Goal: Task Accomplishment & Management: Manage account settings

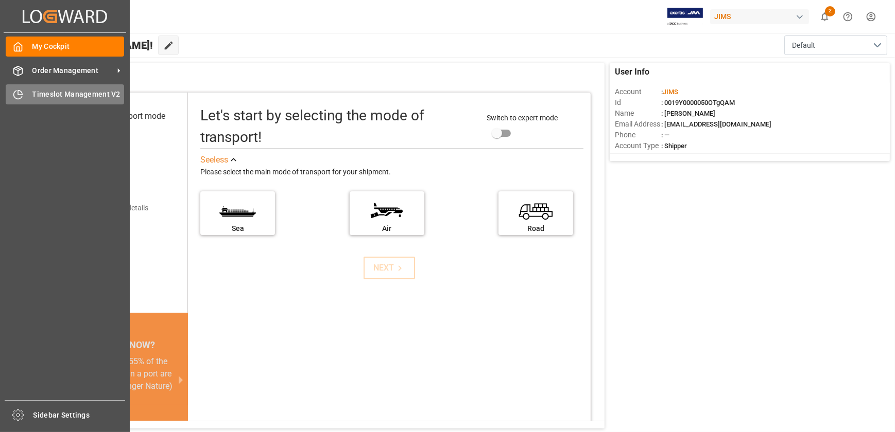
click at [29, 91] on div "Timeslot Management V2 Timeslot Management V2" at bounding box center [65, 94] width 118 height 20
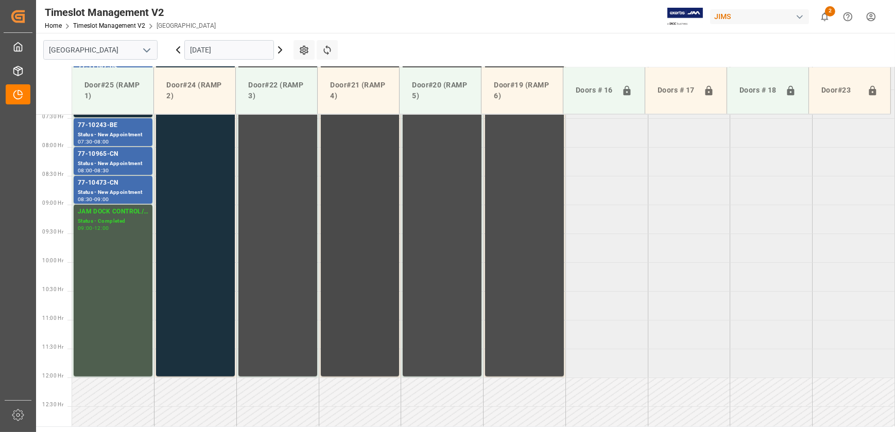
scroll to position [278, 0]
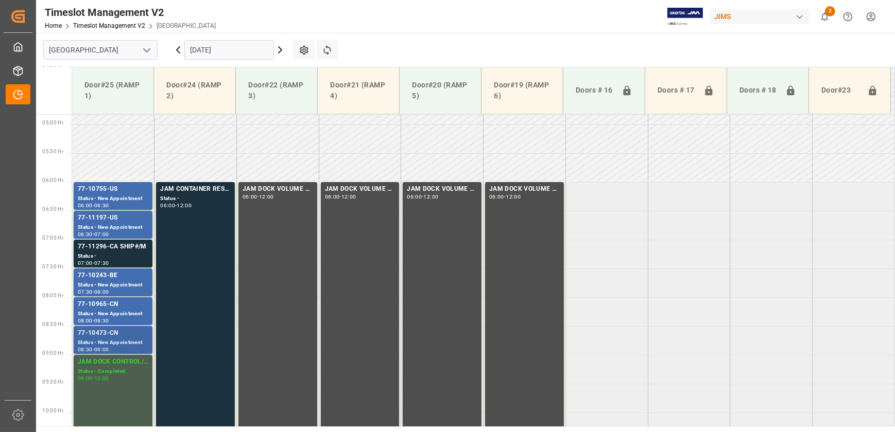
click at [103, 335] on div "77-10473-CN" at bounding box center [113, 333] width 71 height 10
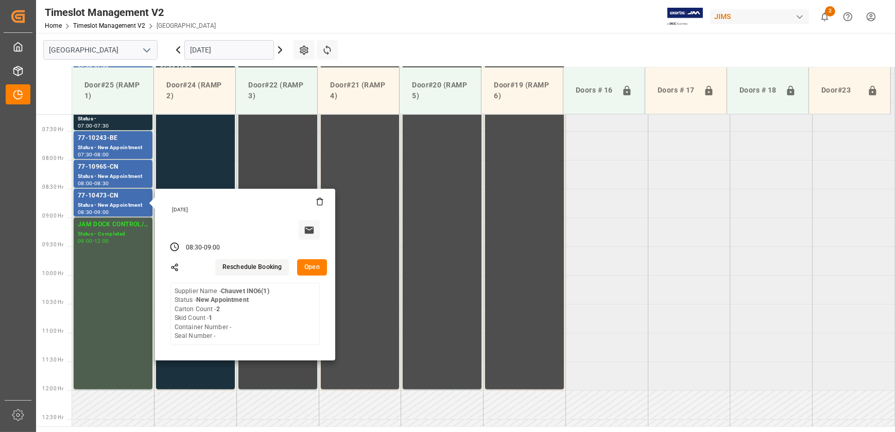
scroll to position [419, 0]
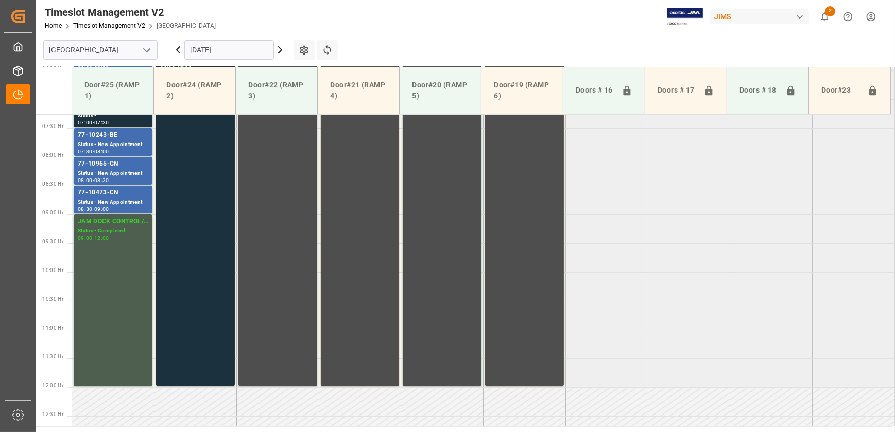
click at [128, 175] on div "Status - New Appointment" at bounding box center [113, 173] width 71 height 9
click at [119, 141] on div "Status - New Appointment" at bounding box center [113, 145] width 71 height 9
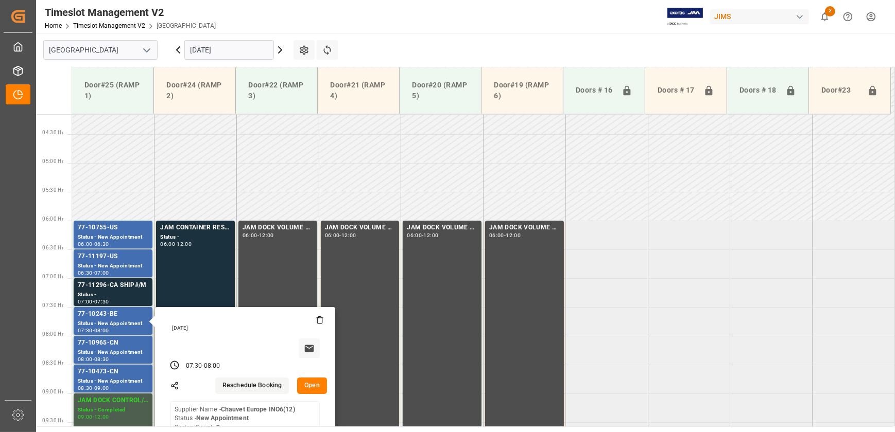
scroll to position [232, 0]
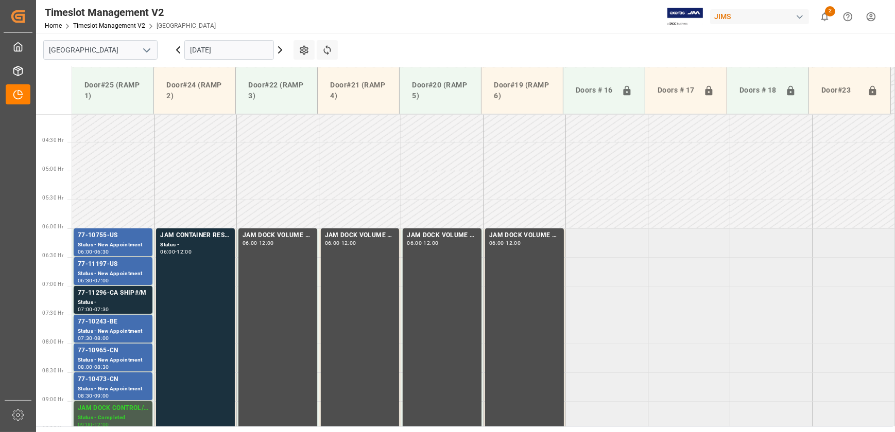
click at [134, 264] on div "77-11197-US" at bounding box center [113, 264] width 71 height 10
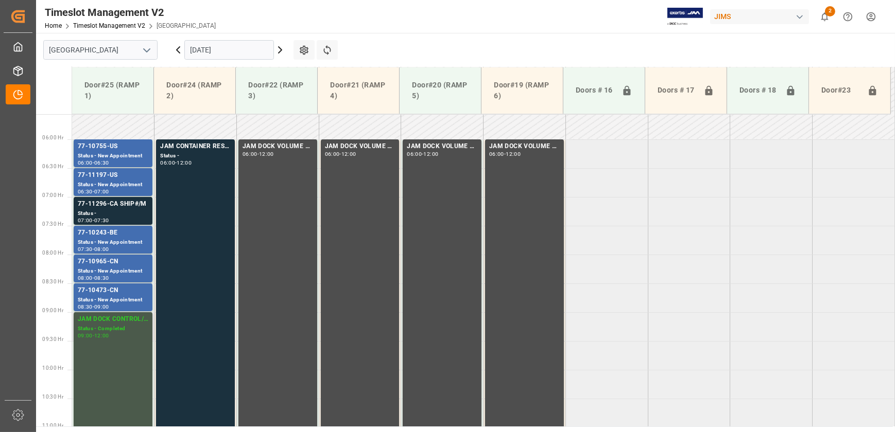
scroll to position [325, 0]
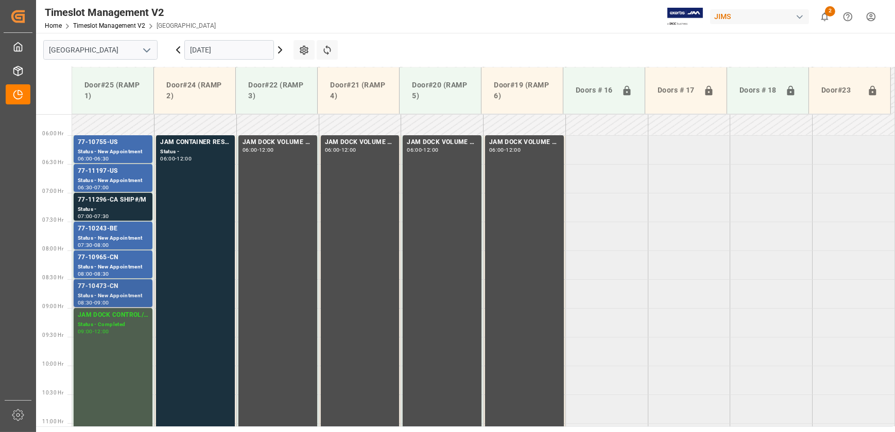
click at [115, 292] on div "Status - New Appointment" at bounding box center [113, 296] width 71 height 9
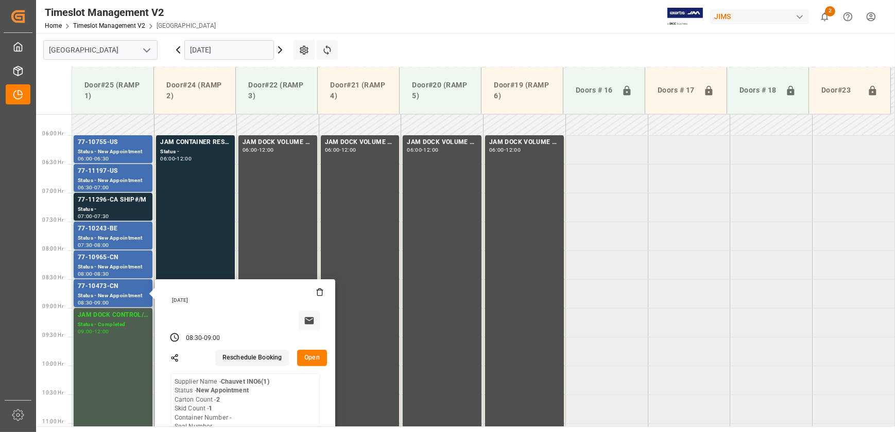
click at [312, 355] on button "Open" at bounding box center [312, 358] width 30 height 16
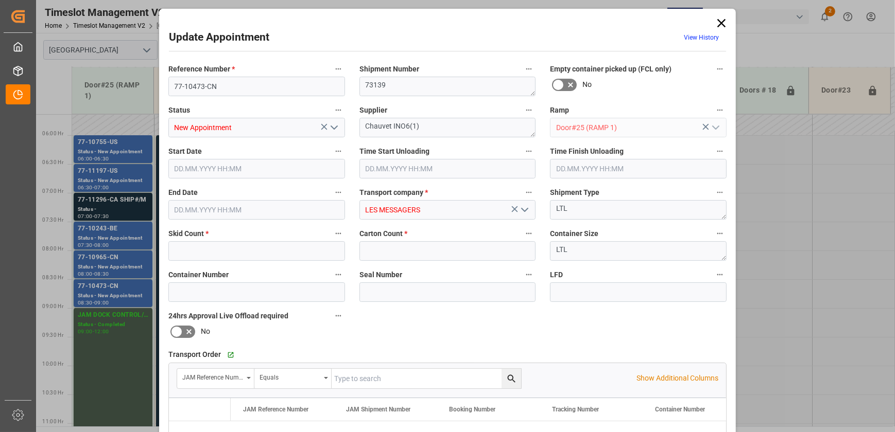
type input "1"
type input "2"
type input "[DATE] 08:30"
type input "[DATE] 09:00"
type input "[DATE] 21:03"
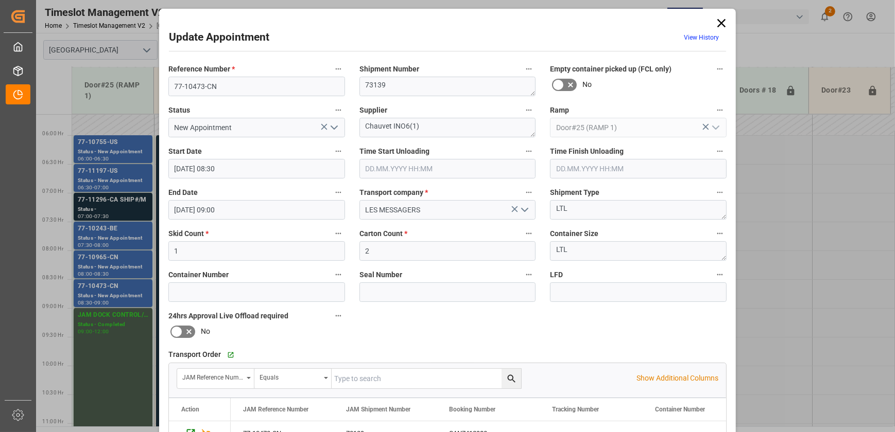
click at [720, 22] on icon at bounding box center [721, 23] width 8 height 8
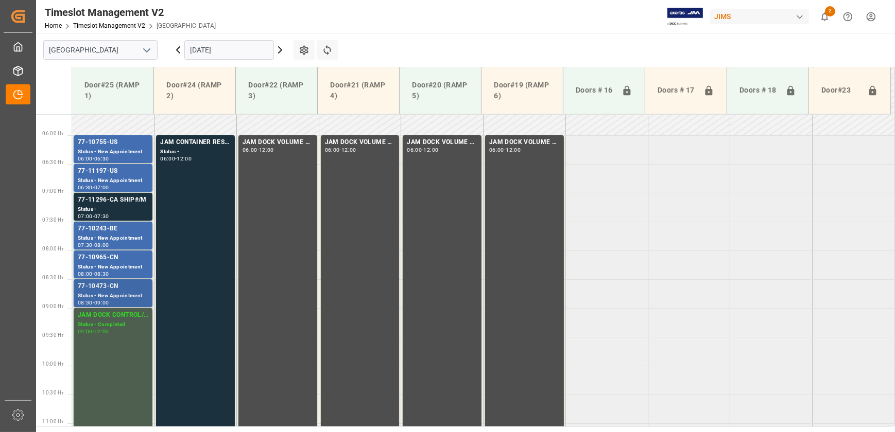
click at [84, 292] on div "Status - New Appointment" at bounding box center [113, 296] width 71 height 9
click at [128, 263] on div "Status - New Appointment" at bounding box center [113, 267] width 71 height 9
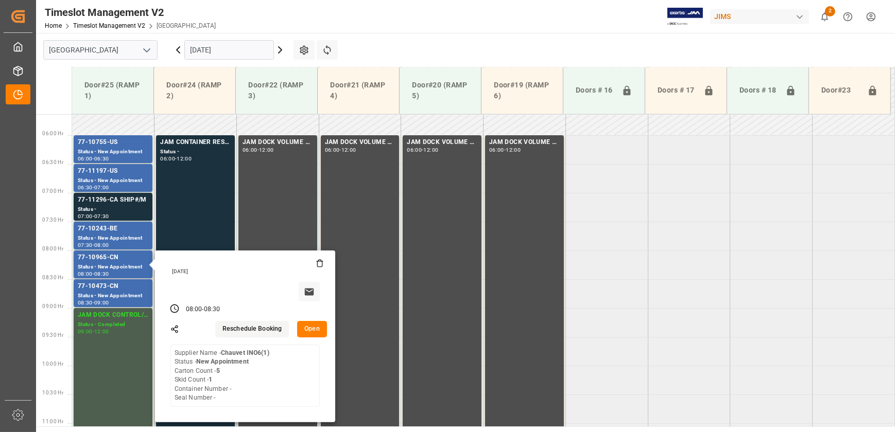
click at [311, 328] on button "Open" at bounding box center [312, 329] width 30 height 16
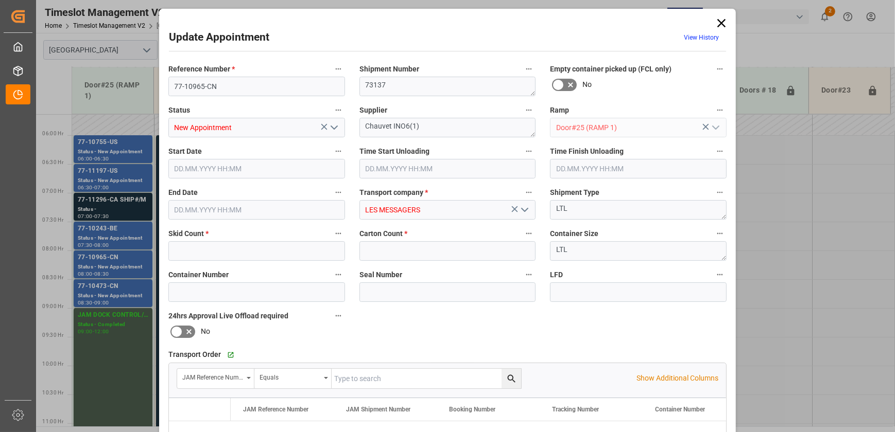
type input "1"
type input "5"
type input "[DATE] 08:00"
type input "[DATE] 08:30"
type input "[DATE] 21:02"
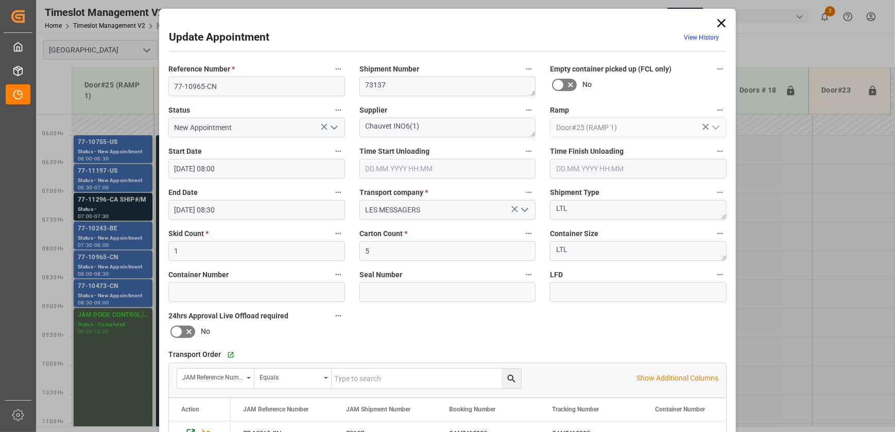
click at [131, 296] on div "Update Appointment View History Reference Number * 77-10965-CN Shipment Number …" at bounding box center [447, 216] width 895 height 432
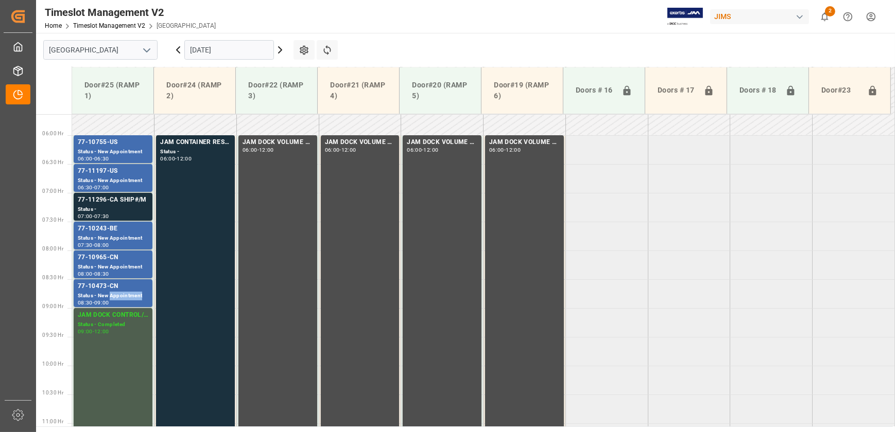
click at [131, 296] on div "Status - New Appointment" at bounding box center [113, 296] width 71 height 9
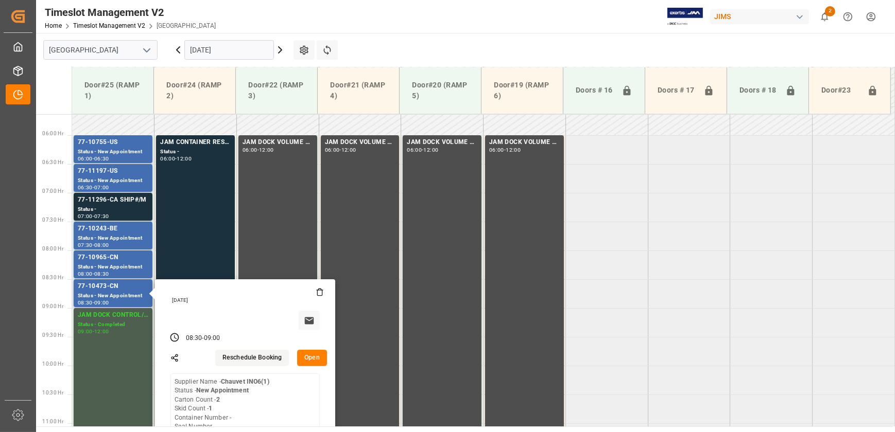
click at [309, 356] on button "Open" at bounding box center [312, 358] width 30 height 16
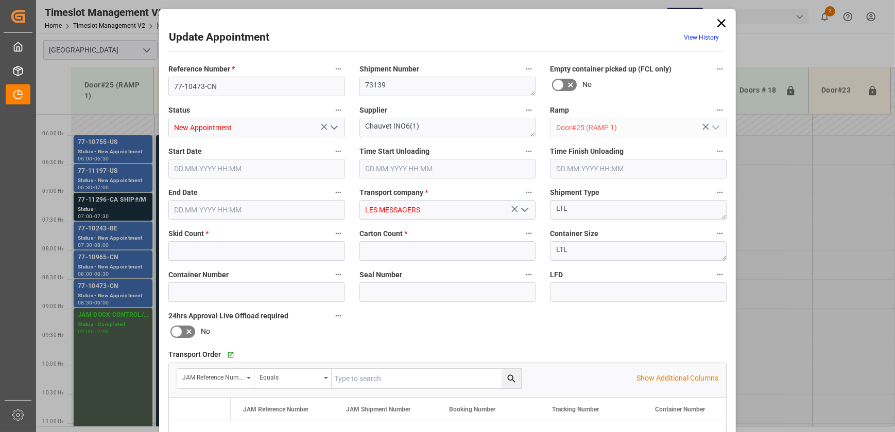
type input "1"
type input "2"
type input "[DATE] 08:30"
type input "[DATE] 09:00"
type input "[DATE] 21:03"
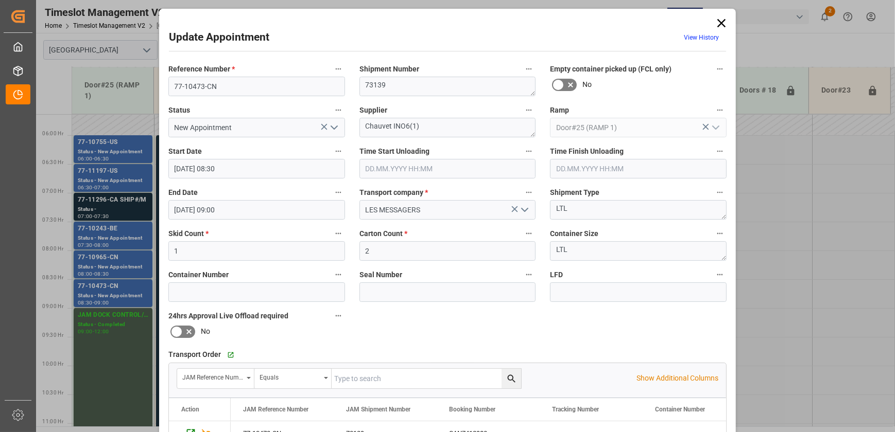
click at [328, 129] on icon "open menu" at bounding box center [334, 128] width 12 height 12
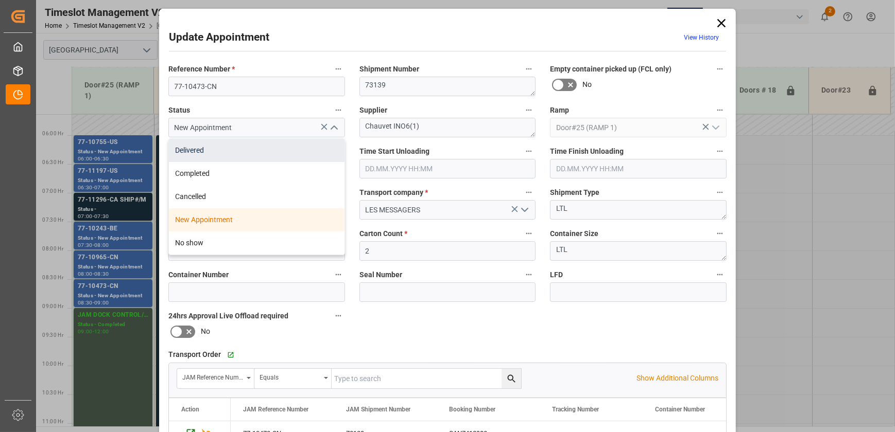
click at [275, 144] on div "Delivered" at bounding box center [257, 150] width 176 height 23
type input "Delivered"
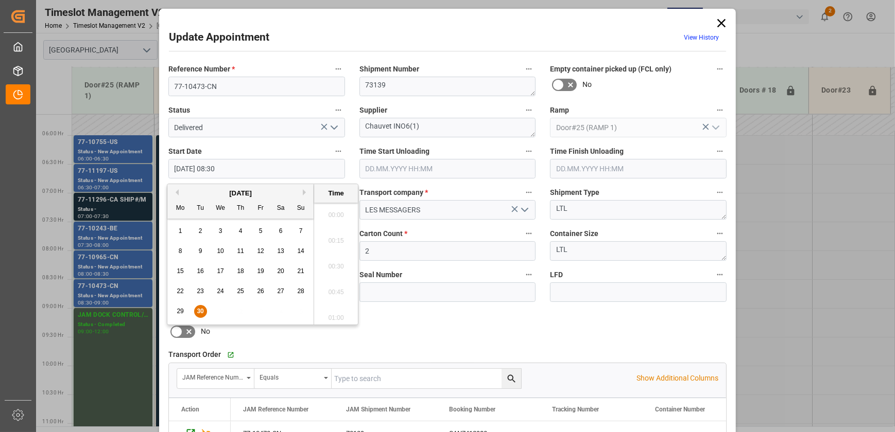
click at [258, 171] on input "[DATE] 08:30" at bounding box center [256, 169] width 177 height 20
click at [263, 160] on input "[DATE] 08:30" at bounding box center [256, 169] width 177 height 20
click at [466, 163] on input "text" at bounding box center [447, 169] width 177 height 20
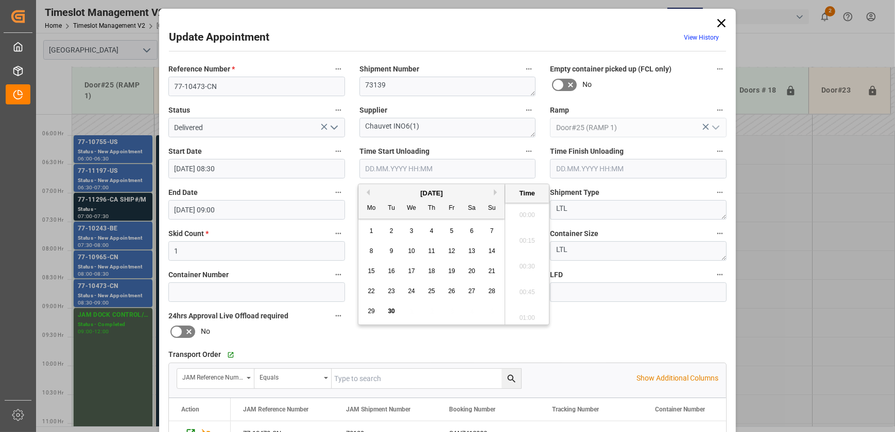
scroll to position [853, 0]
click at [392, 310] on span "30" at bounding box center [391, 311] width 7 height 7
click at [526, 288] on li "09:00" at bounding box center [527, 290] width 44 height 26
type input "[DATE] 09:00"
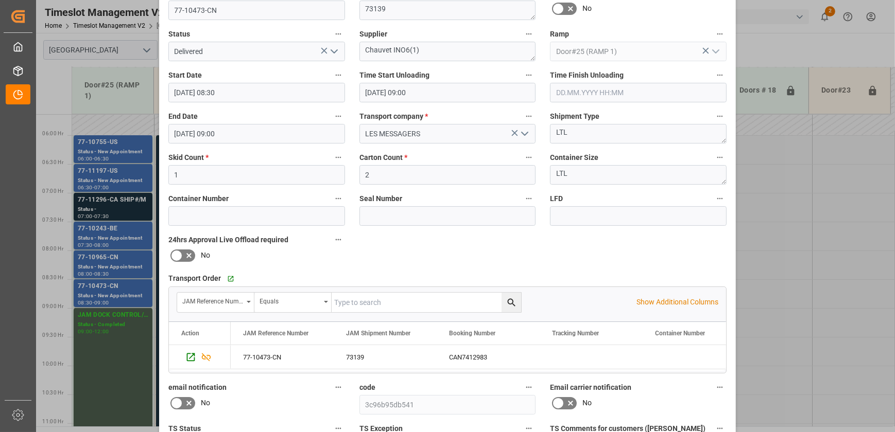
scroll to position [193, 0]
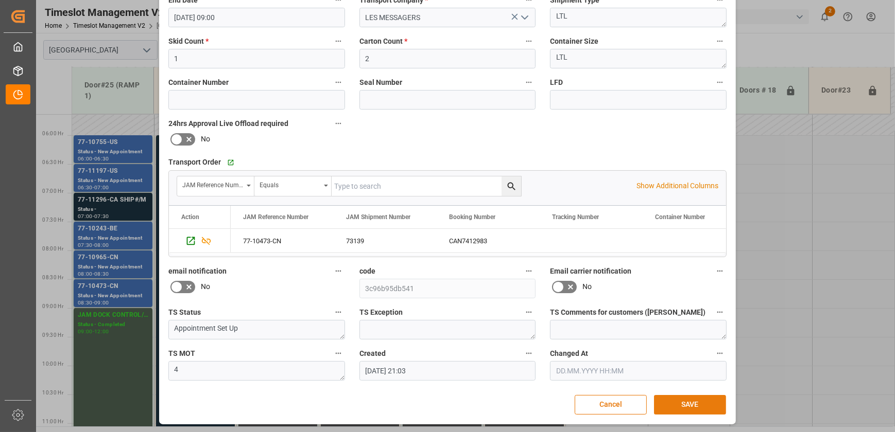
click at [701, 399] on button "SAVE" at bounding box center [690, 405] width 72 height 20
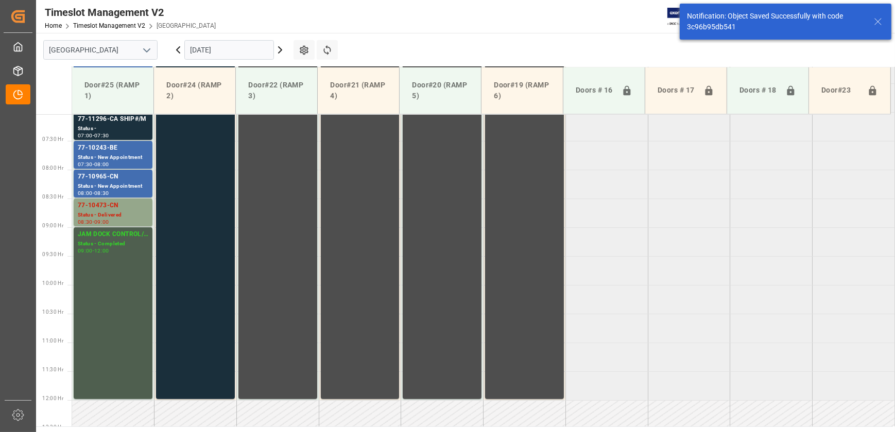
scroll to position [407, 0]
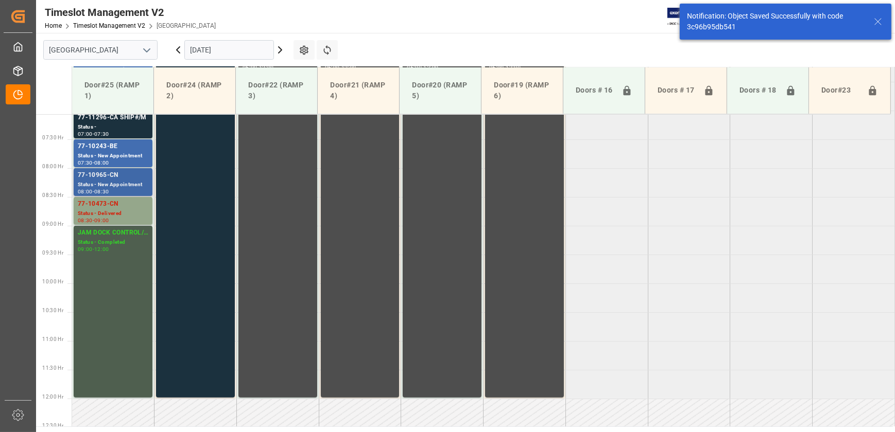
click at [133, 177] on div "77-10965-CN" at bounding box center [113, 175] width 71 height 10
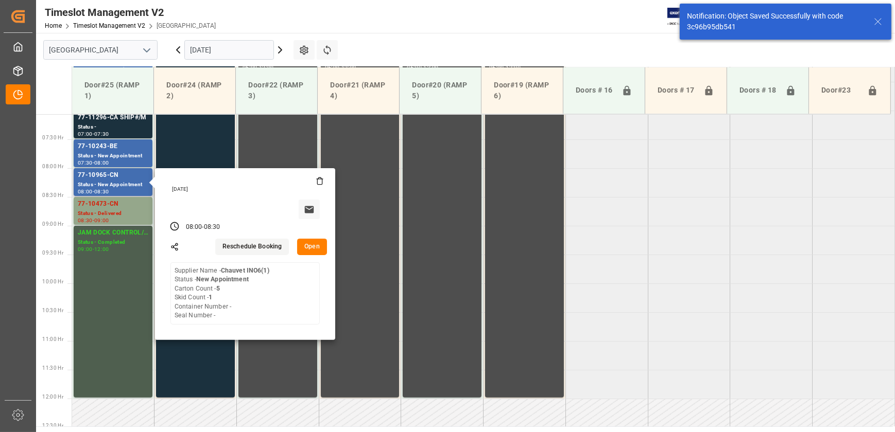
click at [318, 246] on button "Open" at bounding box center [312, 247] width 30 height 16
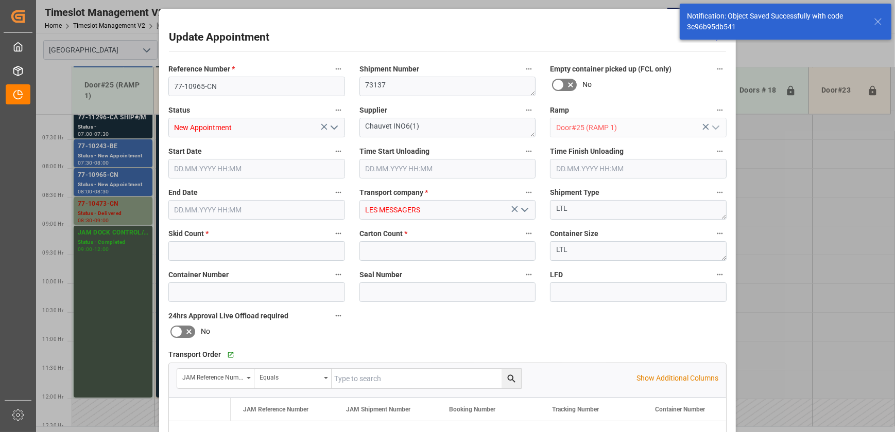
type input "1"
type input "5"
type input "[DATE] 08:00"
type input "[DATE] 08:30"
type input "[DATE] 21:02"
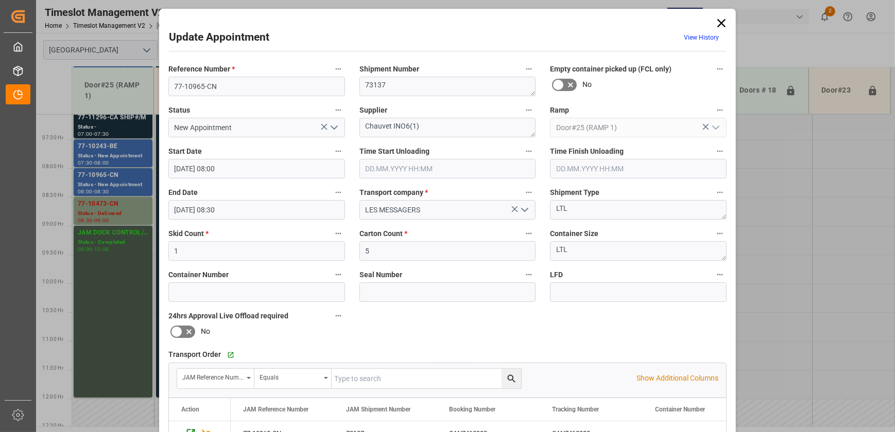
click at [336, 128] on icon "open menu" at bounding box center [334, 128] width 12 height 12
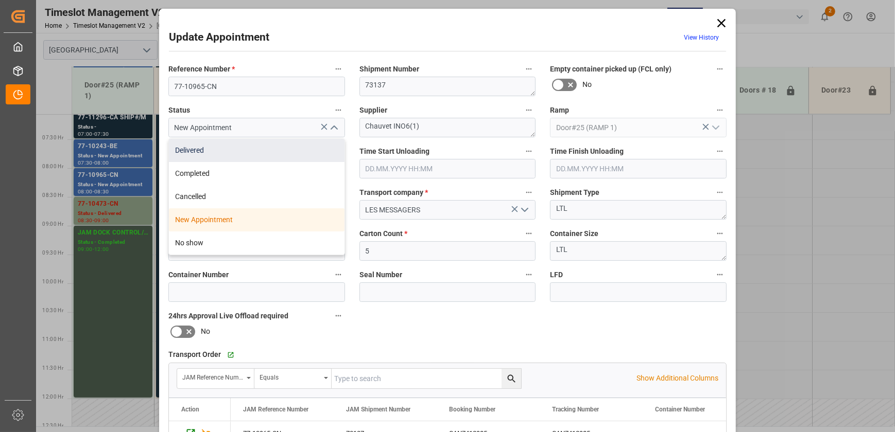
click at [317, 144] on div "Delivered" at bounding box center [257, 150] width 176 height 23
type input "Delivered"
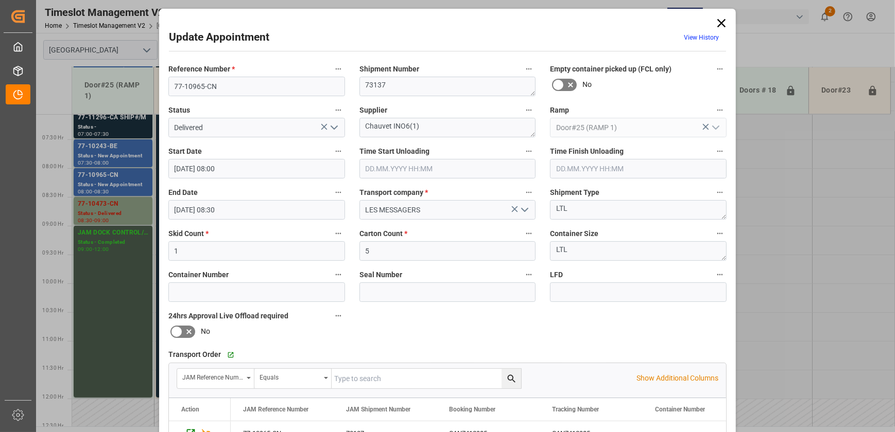
click at [483, 165] on input "text" at bounding box center [447, 169] width 177 height 20
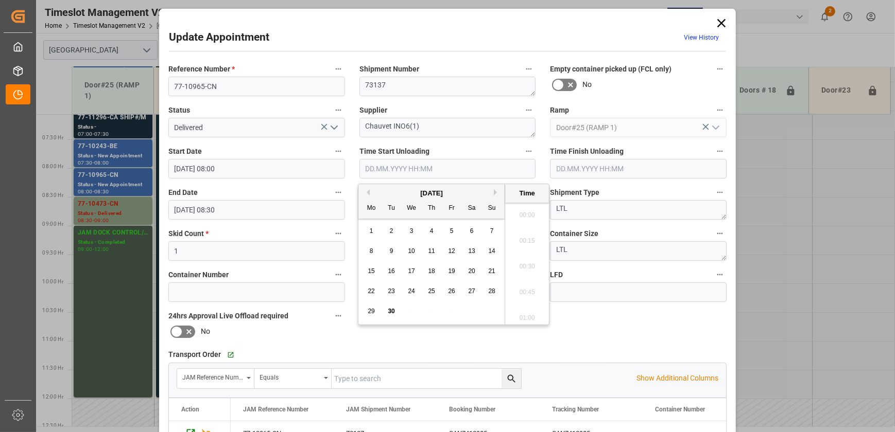
scroll to position [878, 0]
click at [390, 312] on span "30" at bounding box center [391, 311] width 7 height 7
click at [514, 266] on li "09:00" at bounding box center [527, 264] width 44 height 26
type input "[DATE] 09:00"
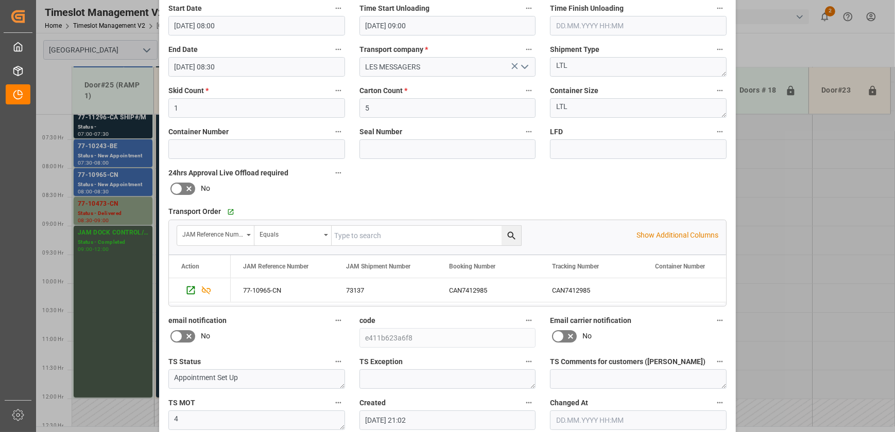
scroll to position [193, 0]
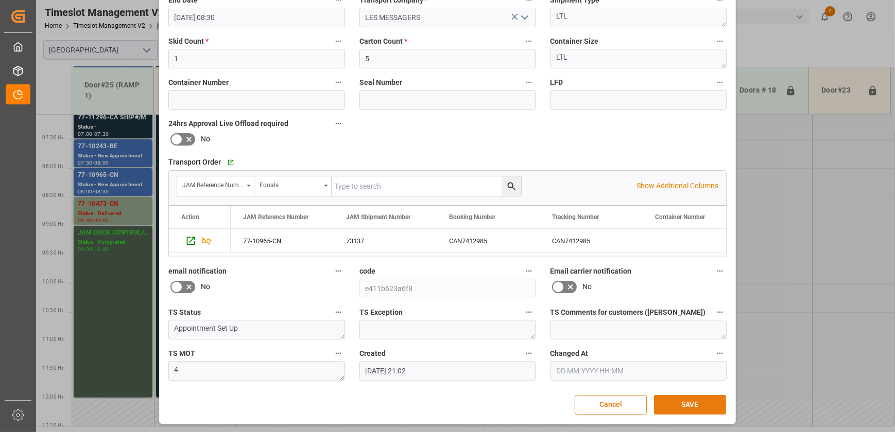
click at [688, 401] on button "SAVE" at bounding box center [690, 405] width 72 height 20
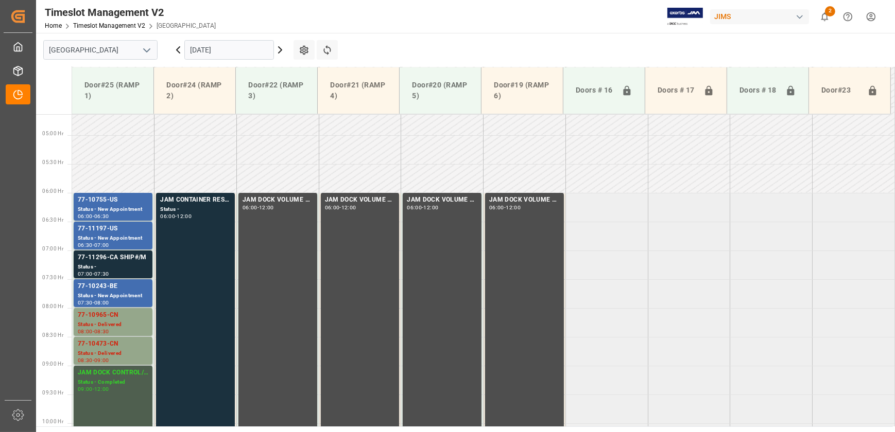
scroll to position [267, 0]
click at [280, 54] on icon at bounding box center [280, 50] width 12 height 12
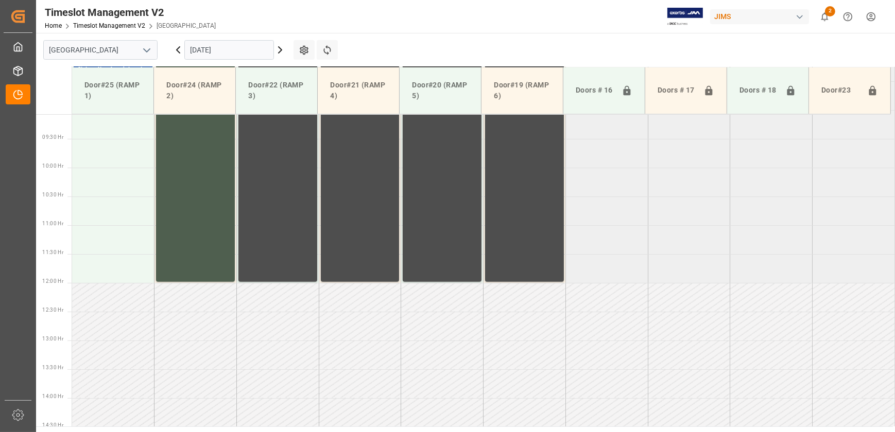
scroll to position [336, 0]
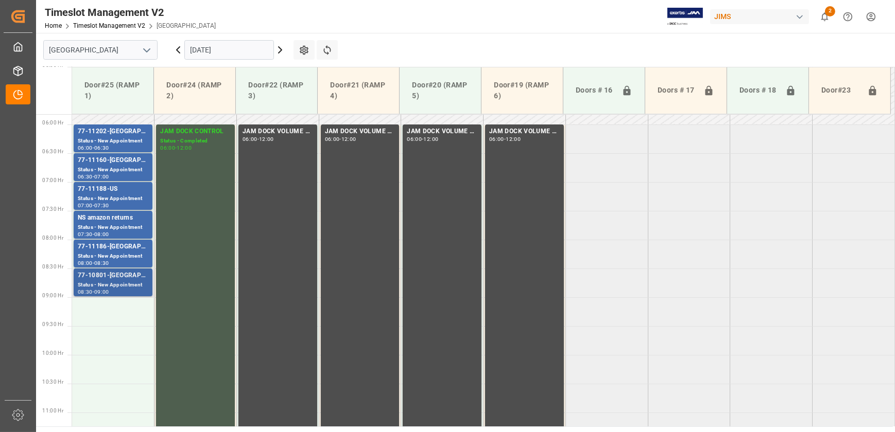
click at [103, 283] on div "Status - New Appointment" at bounding box center [113, 285] width 71 height 9
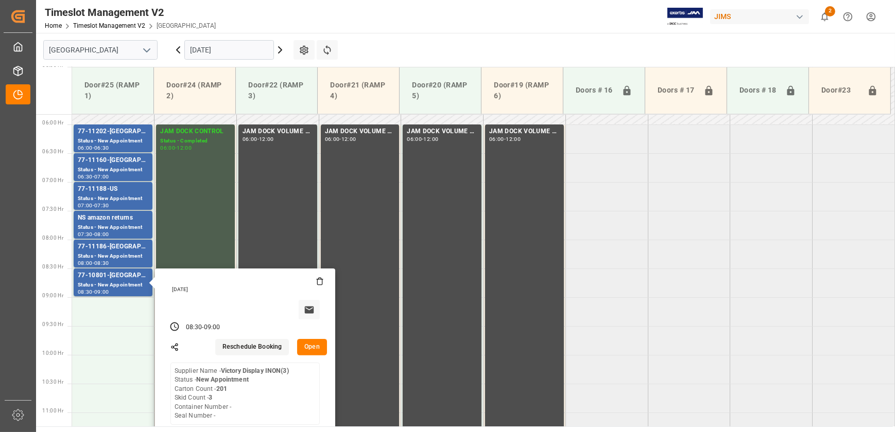
click at [281, 51] on icon at bounding box center [280, 50] width 12 height 12
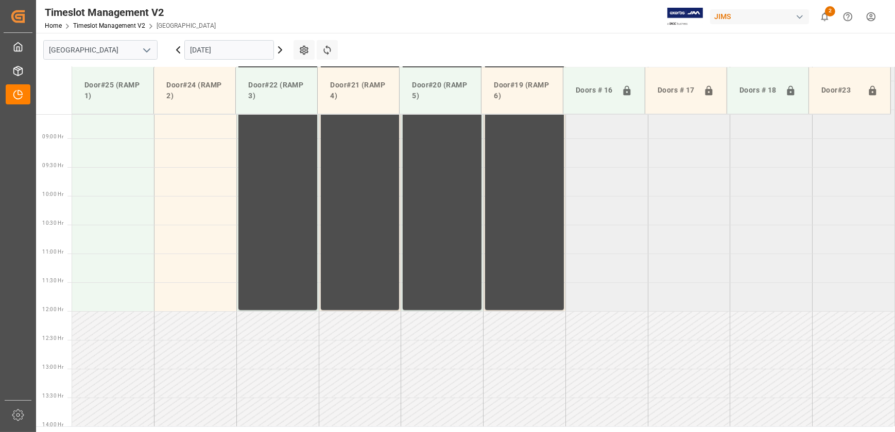
scroll to position [523, 0]
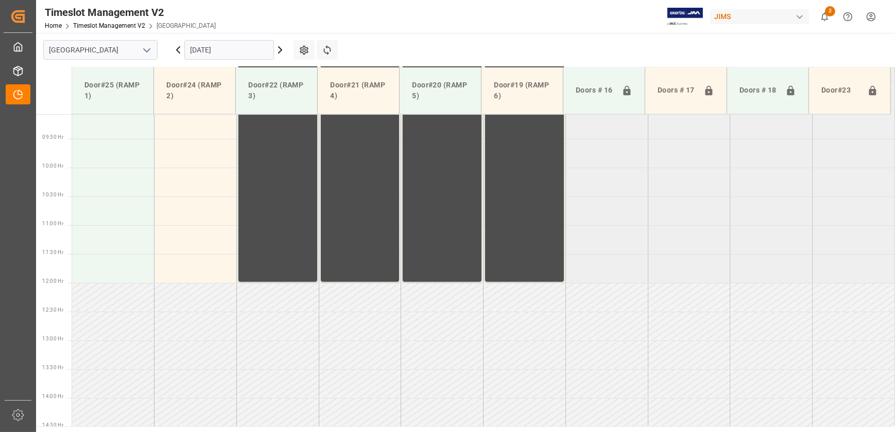
click at [281, 51] on icon at bounding box center [280, 50] width 12 height 12
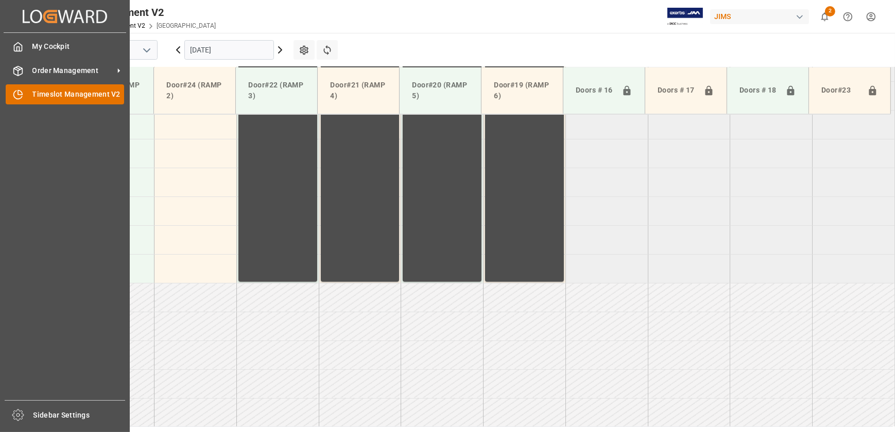
click at [20, 95] on icon at bounding box center [20, 93] width 4 height 4
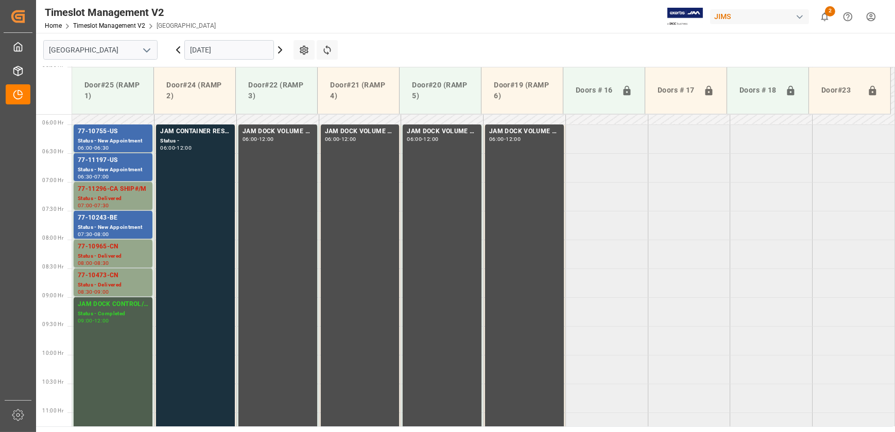
scroll to position [336, 0]
